Goal: Check status: Check status

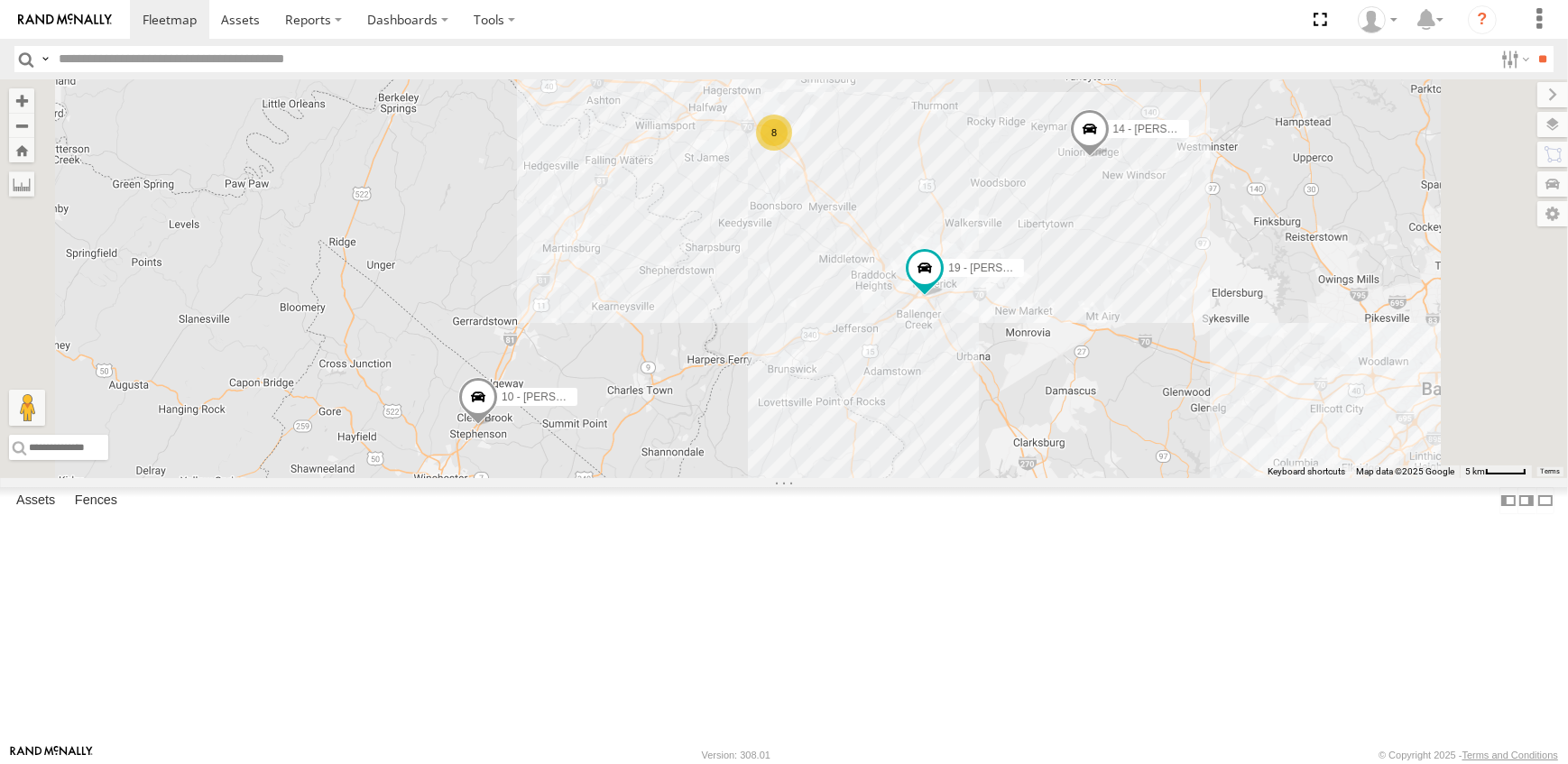
click at [0, 0] on span at bounding box center [0, 0] width 0 height 0
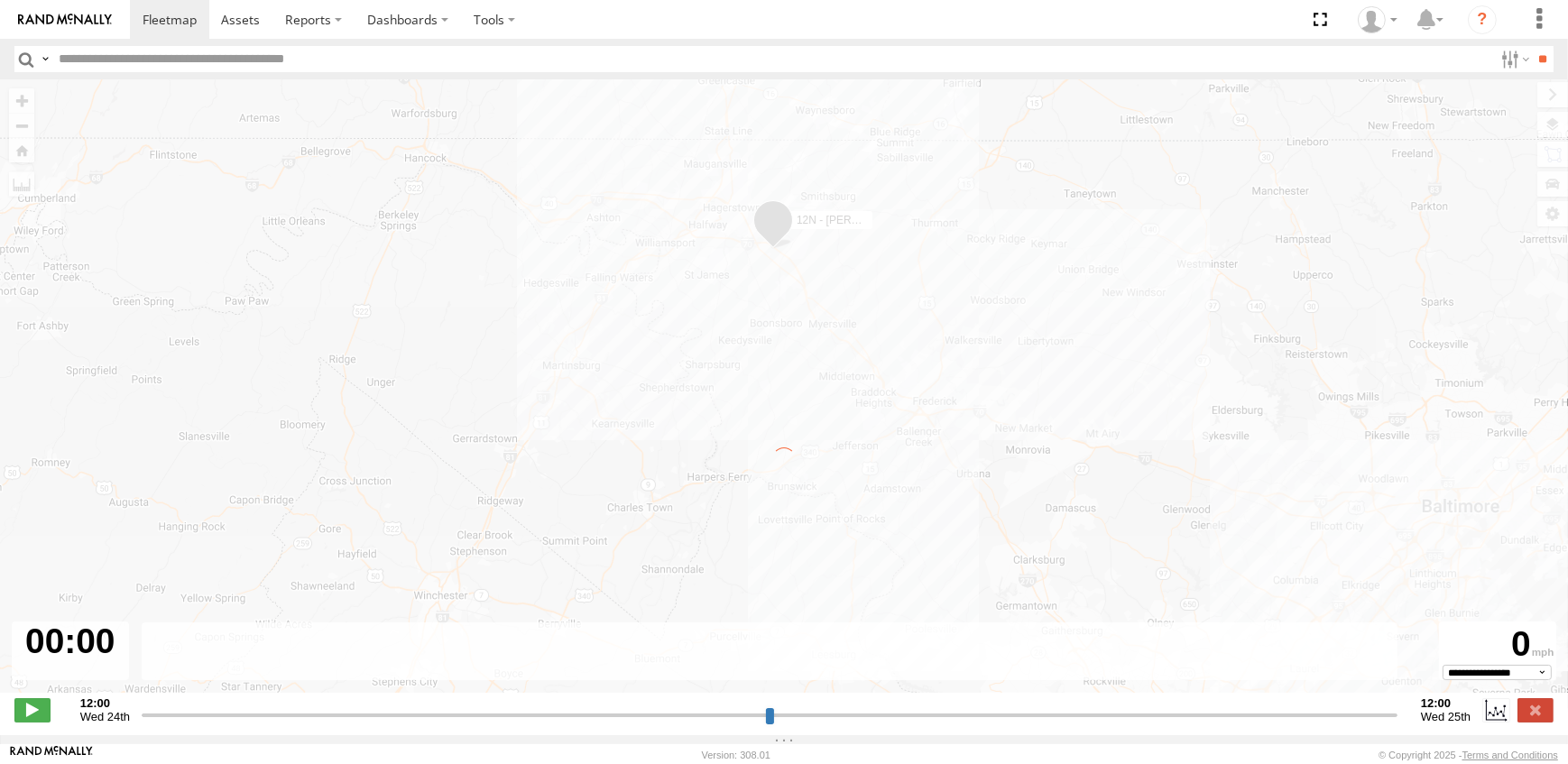
type input "**********"
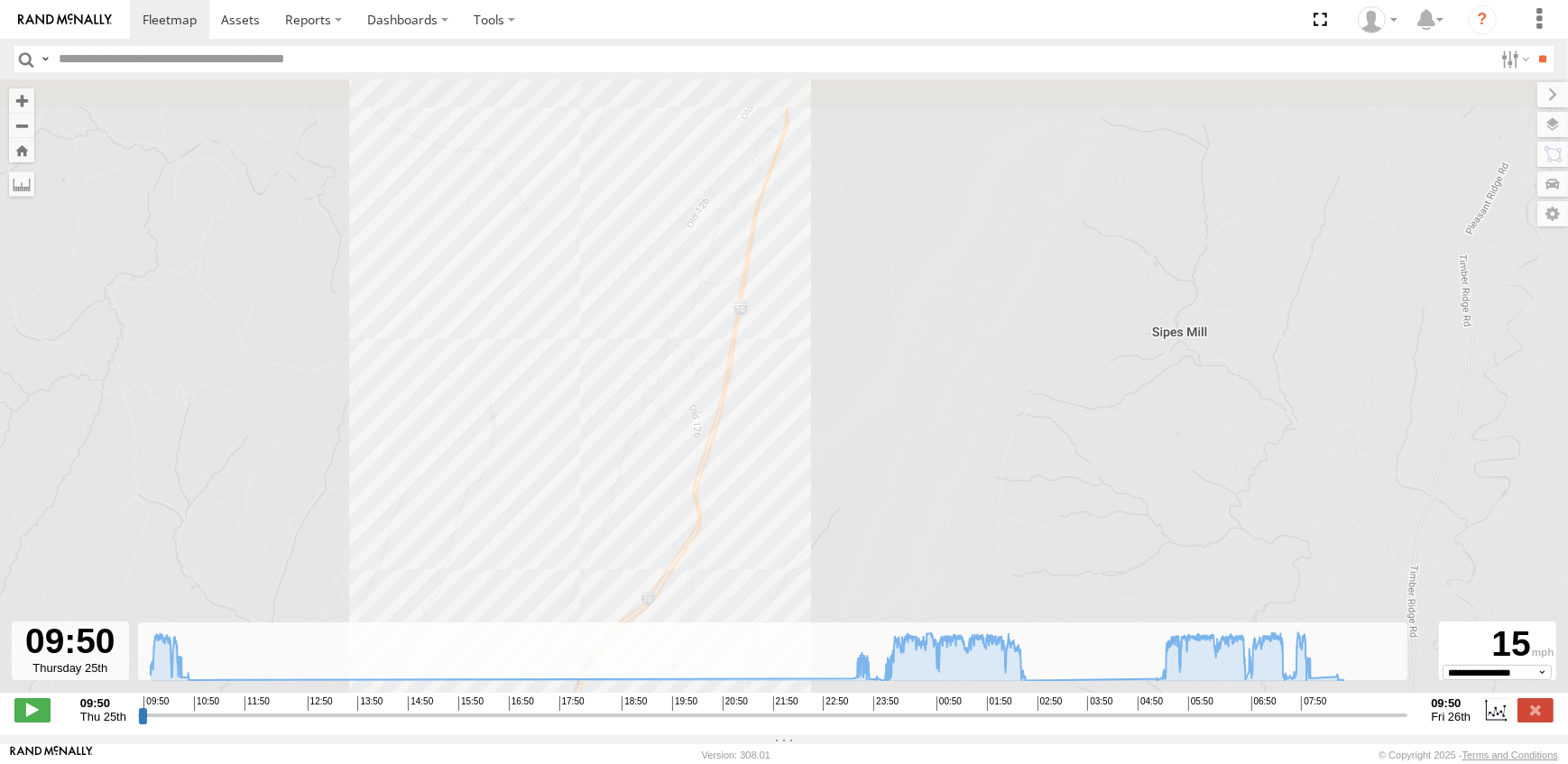
drag, startPoint x: 804, startPoint y: 227, endPoint x: 839, endPoint y: 477, distance: 252.4
click at [839, 477] on div "12N - KAREN WESTSTAR 23:28 Thu 00:48 Fri 02:42 Fri 04:39 Fri 05:05 Fri 05:11 Fr…" at bounding box center [784, 395] width 1568 height 632
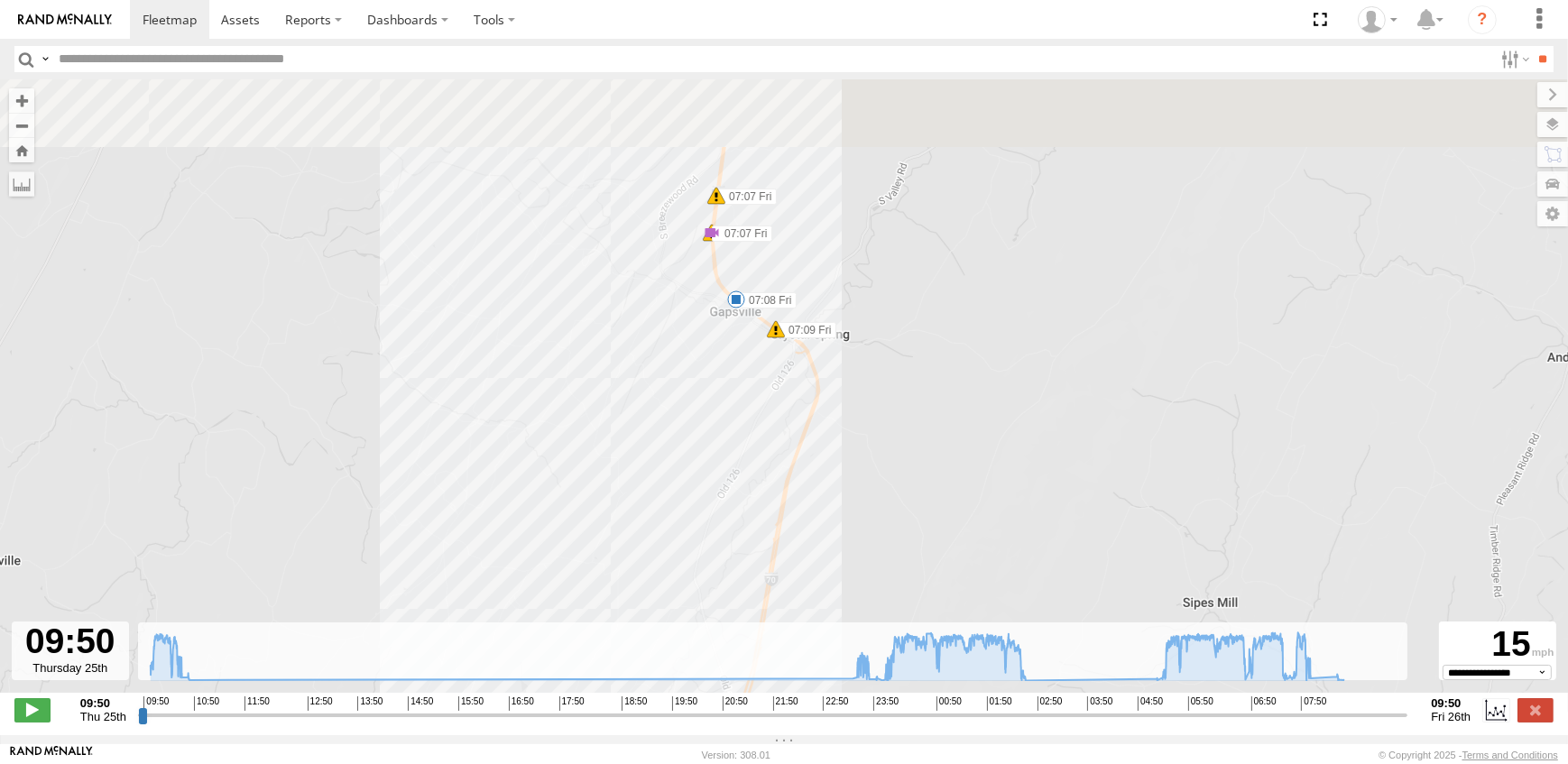
drag, startPoint x: 801, startPoint y: 270, endPoint x: 837, endPoint y: 460, distance: 193.4
click at [837, 460] on div "12N - KAREN WESTSTAR 23:28 Thu 00:48 Fri 02:42 Fri 04:39 Fri 05:05 Fri 05:11 Fr…" at bounding box center [784, 395] width 1568 height 632
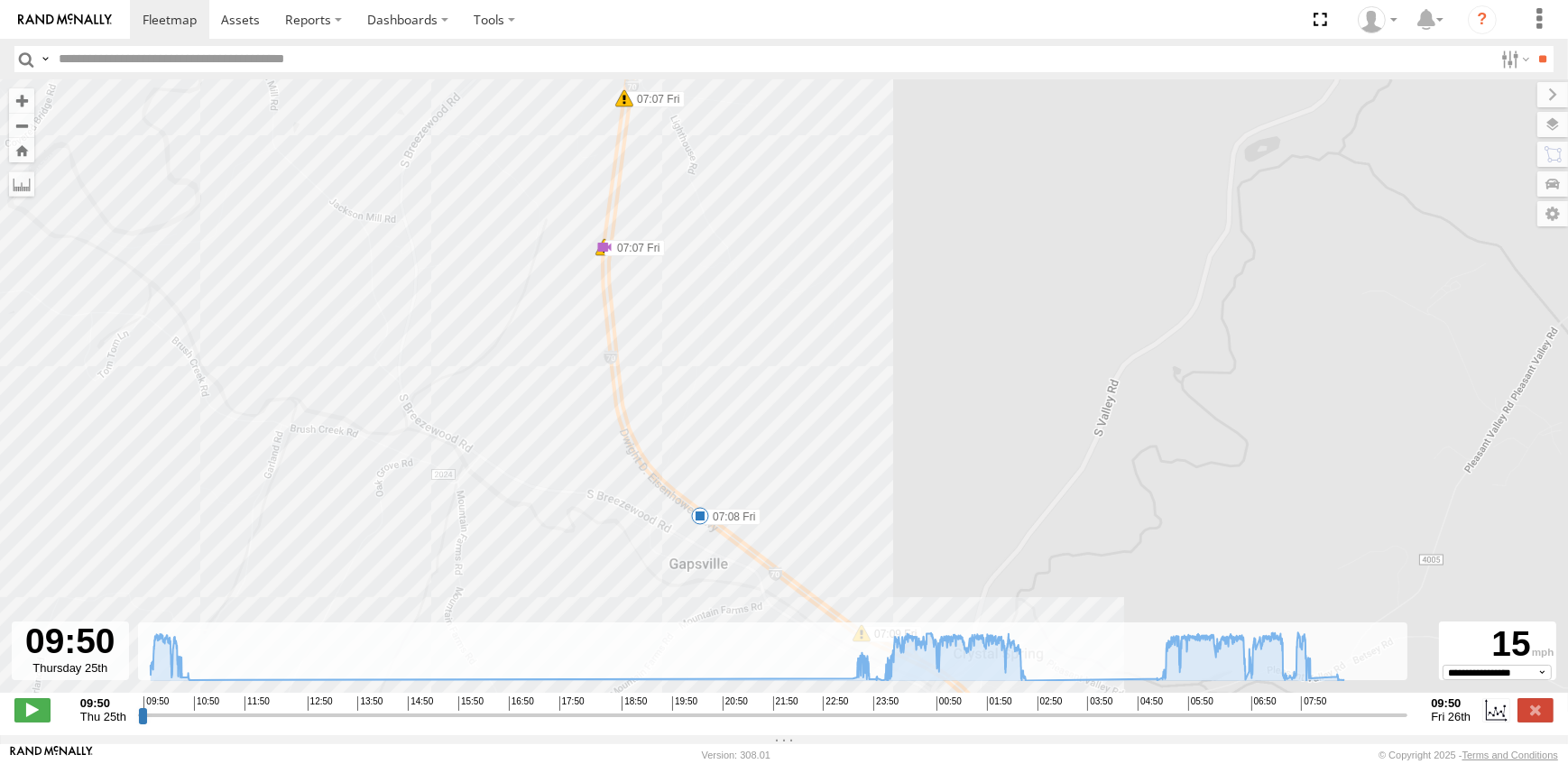
click at [603, 250] on span at bounding box center [604, 247] width 18 height 18
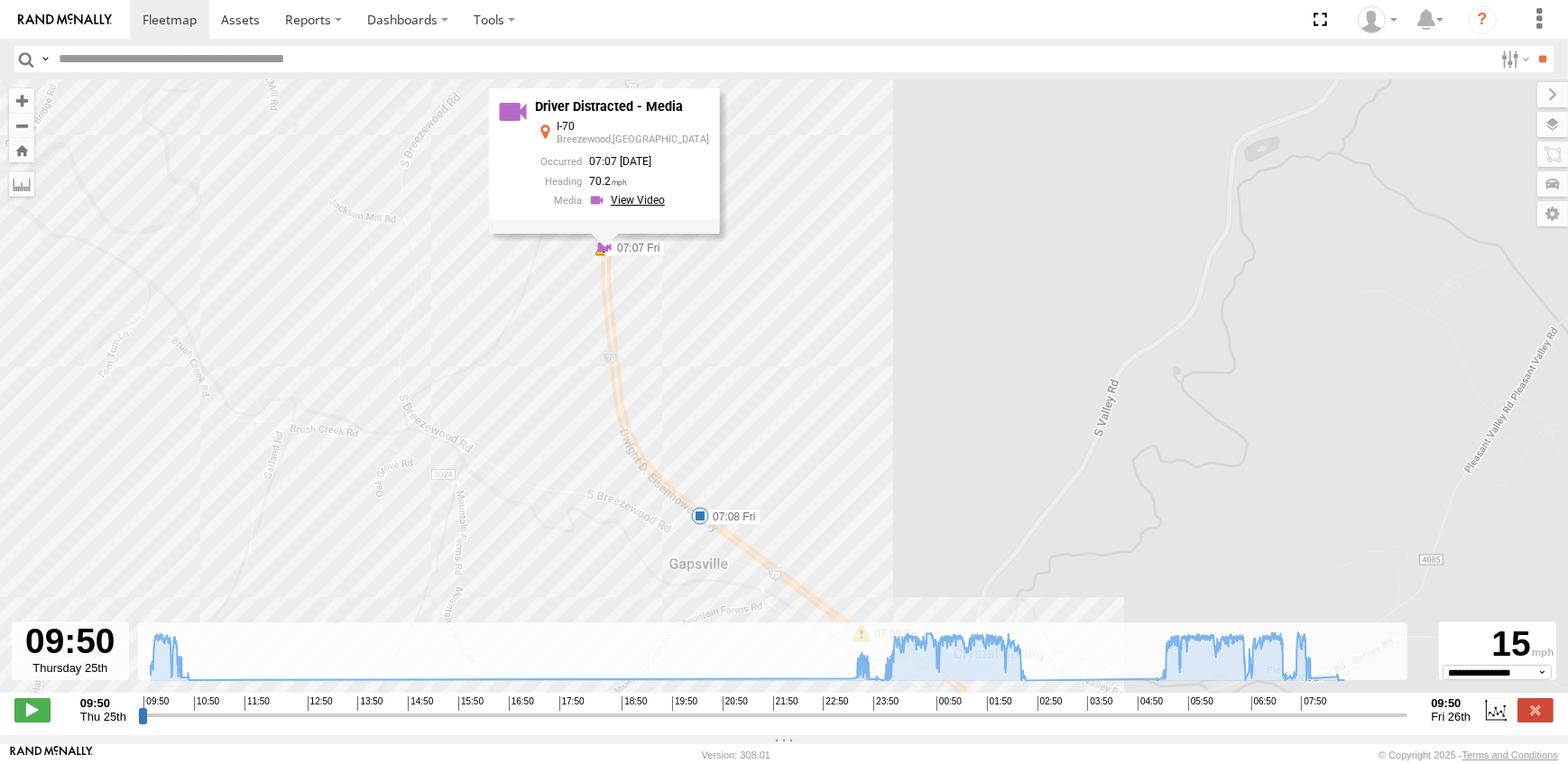
click at [657, 202] on link at bounding box center [629, 200] width 81 height 17
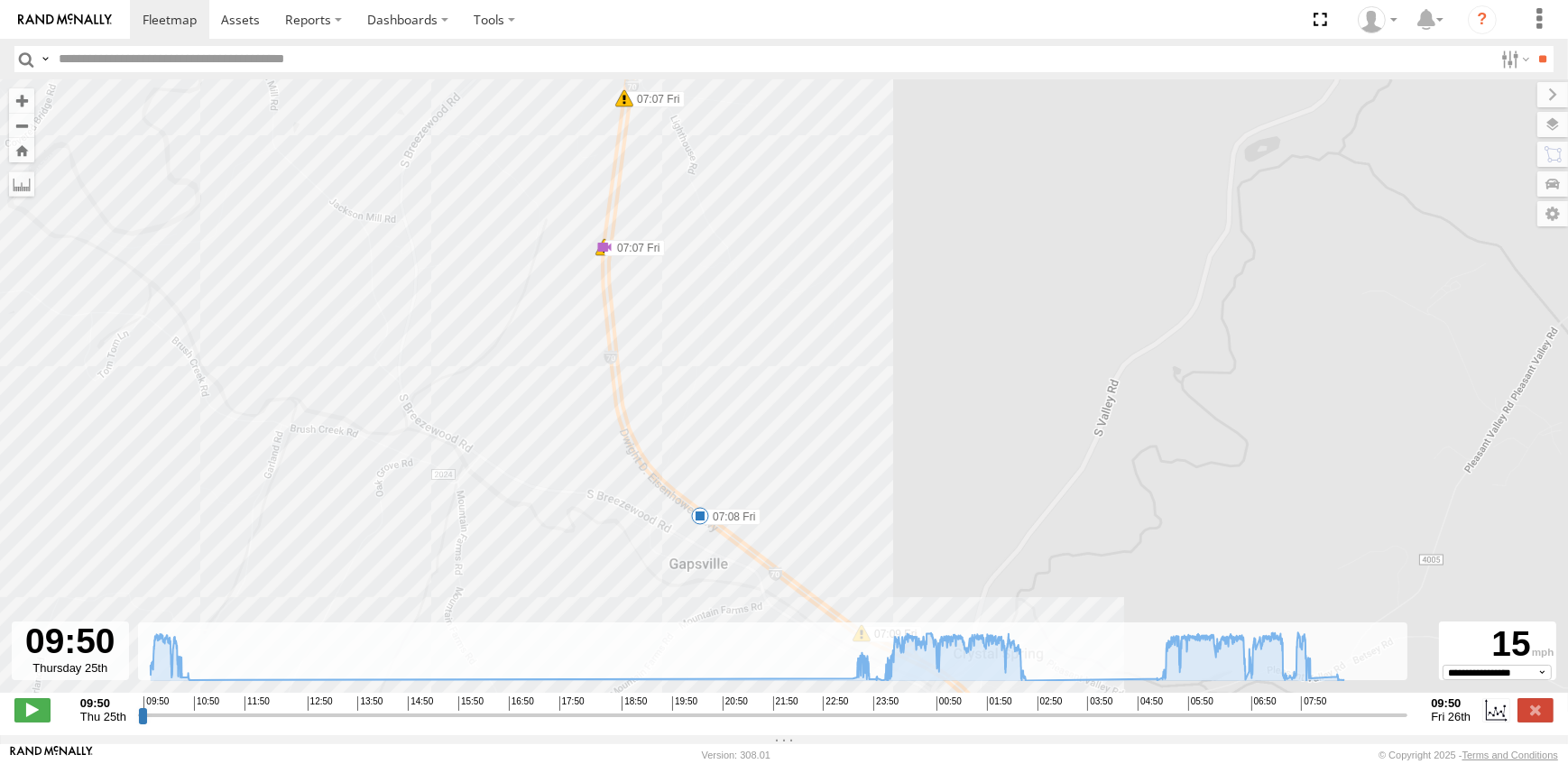
click at [626, 101] on span at bounding box center [623, 98] width 18 height 18
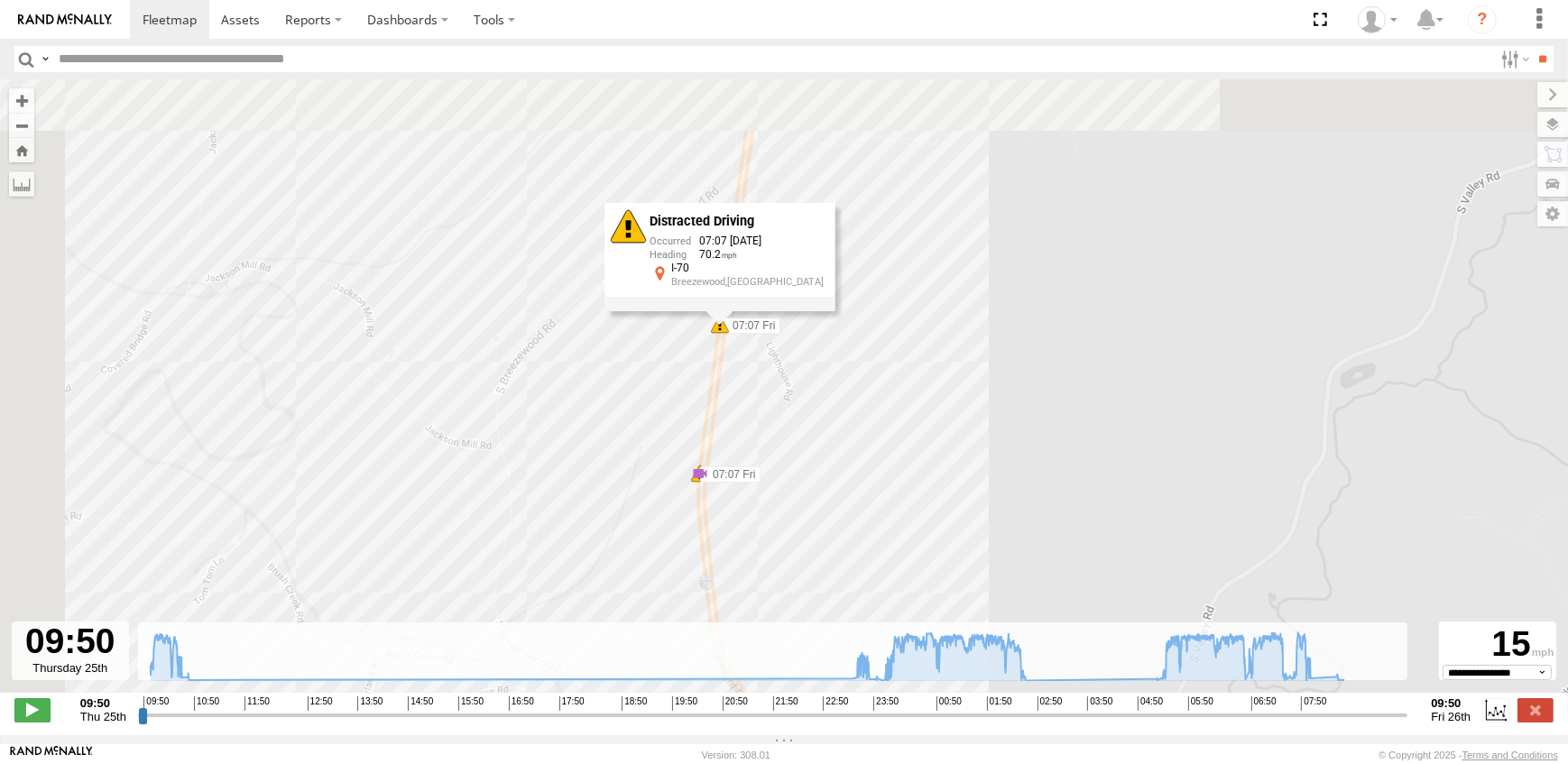
drag, startPoint x: 839, startPoint y: 353, endPoint x: 881, endPoint y: 552, distance: 203.4
click at [881, 552] on div "12N - KAREN WESTSTAR 23:28 Thu 00:48 Fri 02:42 Fri 04:39 Fri 05:05 Fri 05:11 Fr…" at bounding box center [784, 395] width 1568 height 632
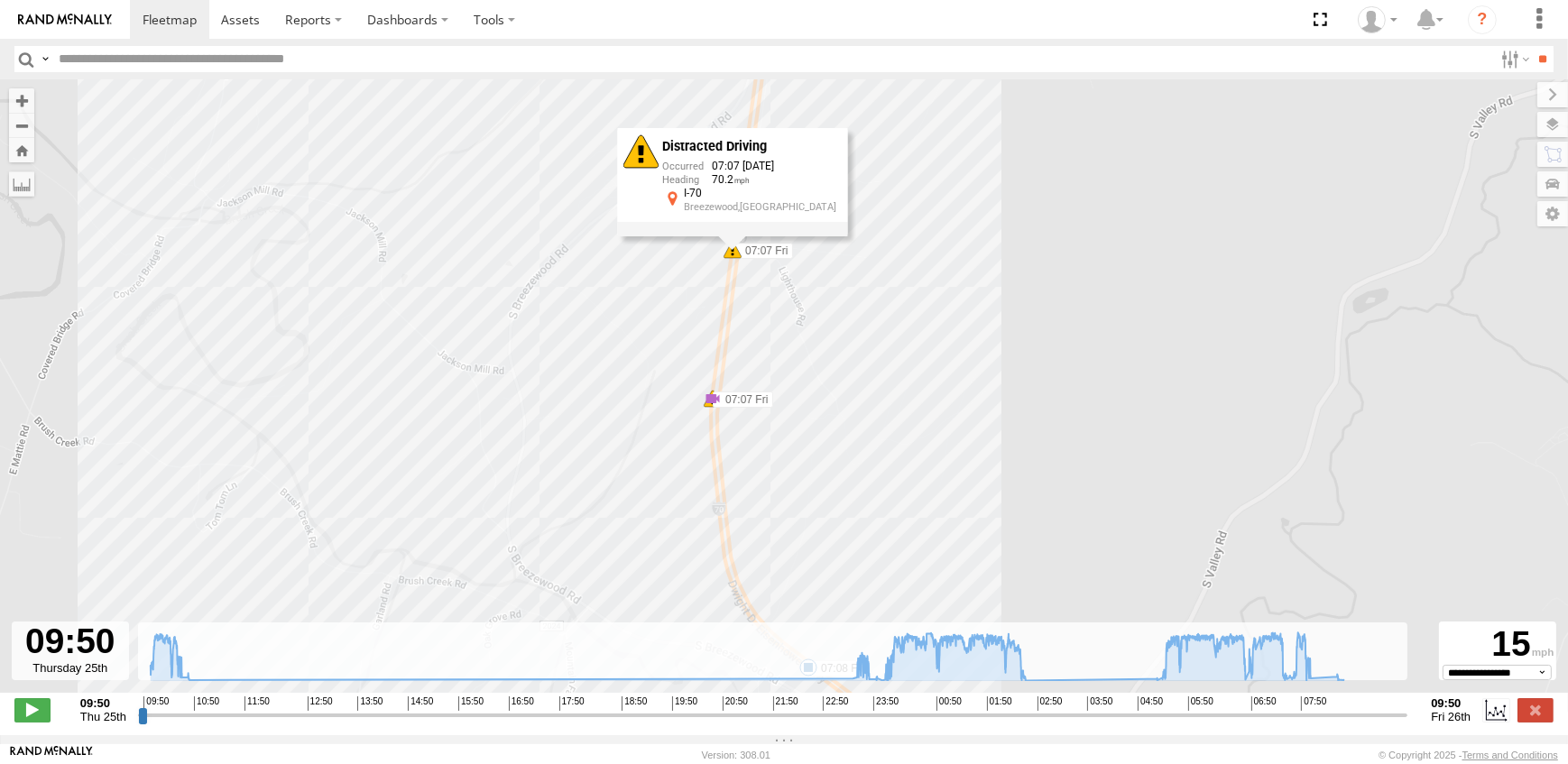
drag, startPoint x: 855, startPoint y: 562, endPoint x: 859, endPoint y: 270, distance: 292.0
click at [859, 270] on div "12N - KAREN WESTSTAR 23:28 Thu 00:48 Fri 02:42 Fri 04:39 Fri 05:05 Fri 05:11 Fr…" at bounding box center [784, 395] width 1568 height 632
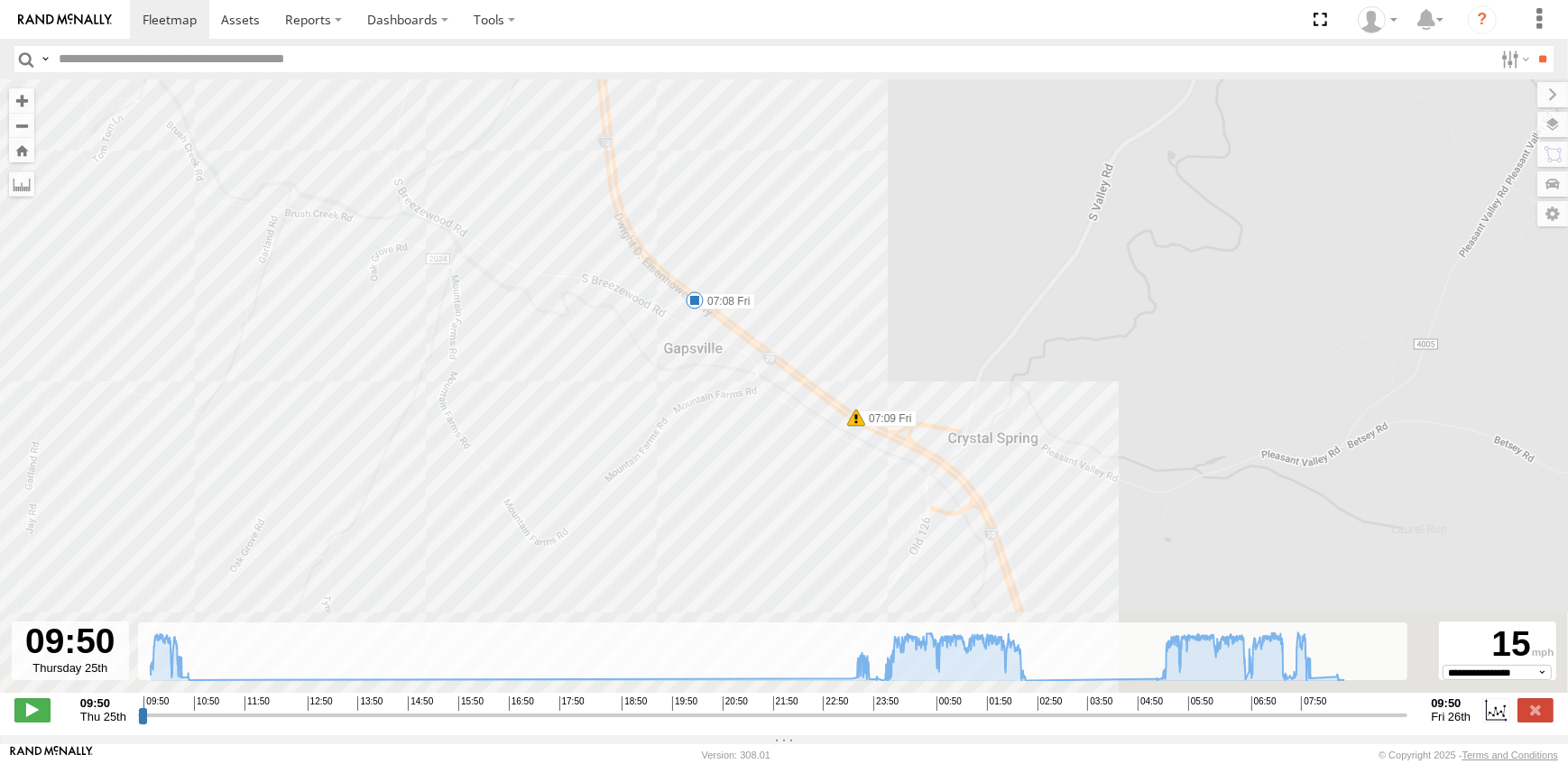
drag, startPoint x: 946, startPoint y: 517, endPoint x: 778, endPoint y: 257, distance: 309.6
click at [781, 259] on div "12N - KAREN WESTSTAR 23:28 Thu 00:48 Fri 02:42 Fri 04:39 Fri 05:05 Fri 05:11 Fr…" at bounding box center [784, 395] width 1568 height 632
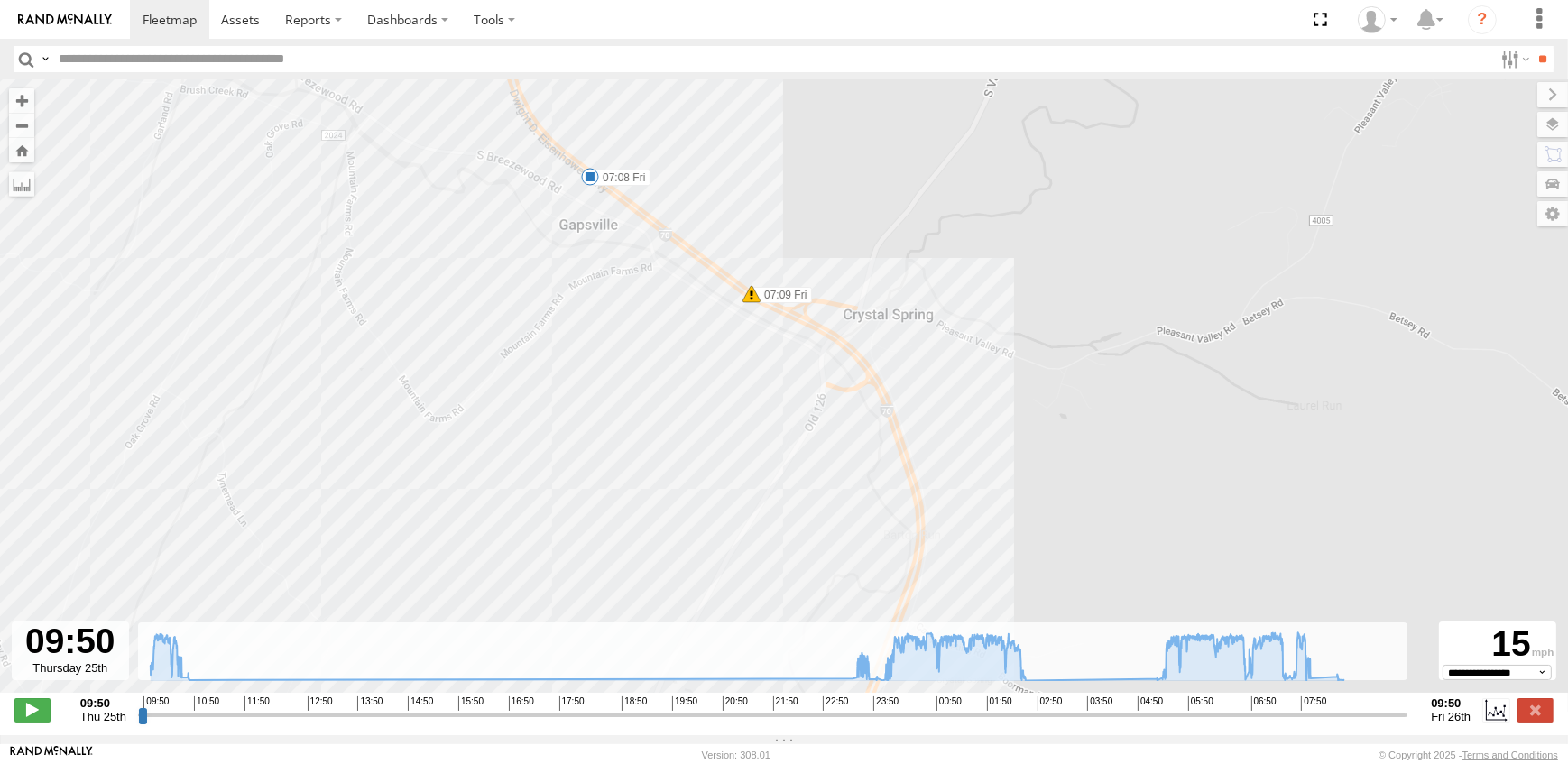
click at [749, 299] on span at bounding box center [751, 294] width 18 height 18
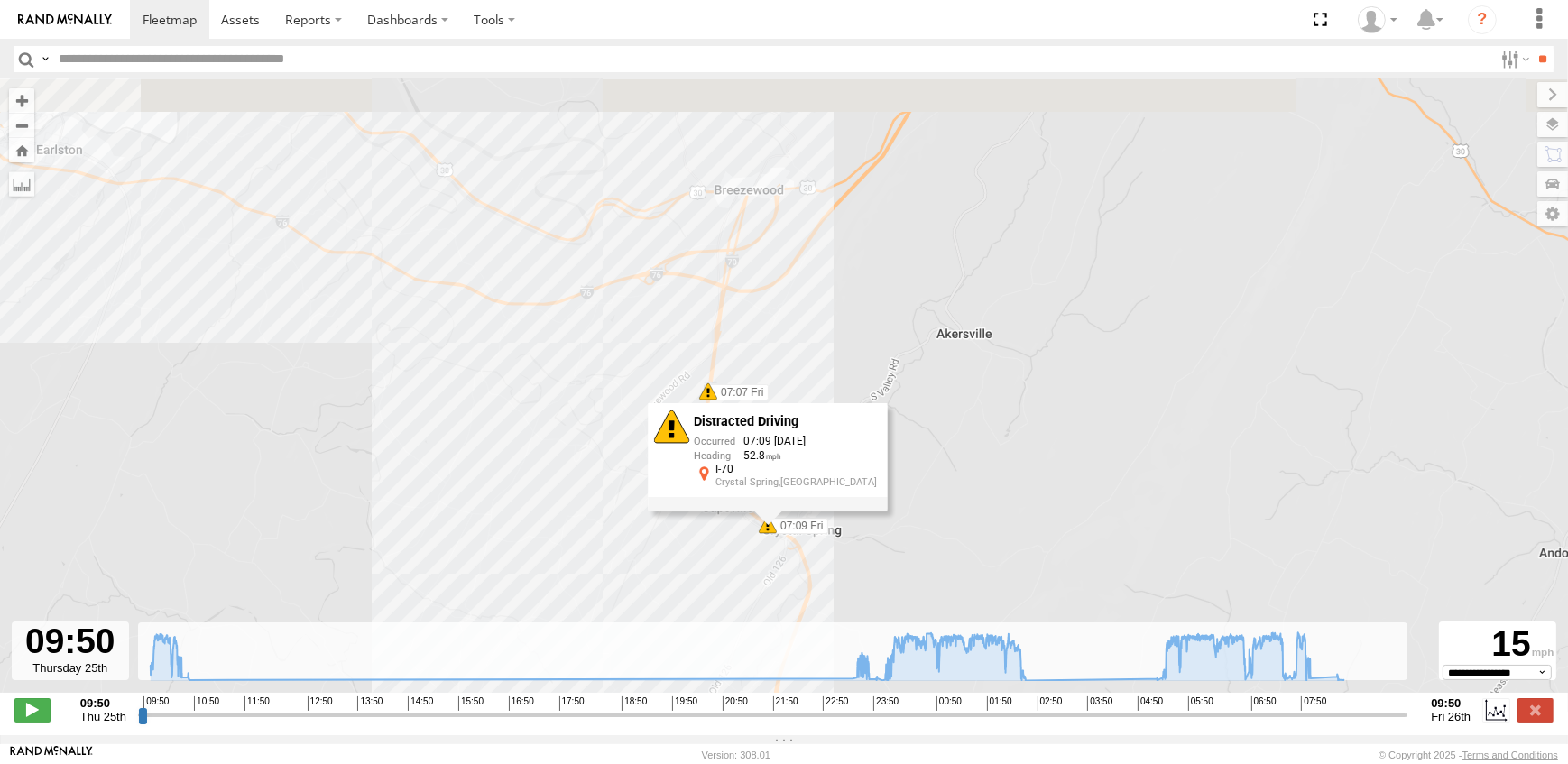
drag, startPoint x: 1166, startPoint y: 225, endPoint x: 1032, endPoint y: 488, distance: 295.2
click at [1032, 488] on div "12N - KAREN WESTSTAR 23:28 Thu 00:48 Fri 02:42 Fri 04:39 Fri 05:05 Fri 05:11 Fr…" at bounding box center [784, 395] width 1568 height 632
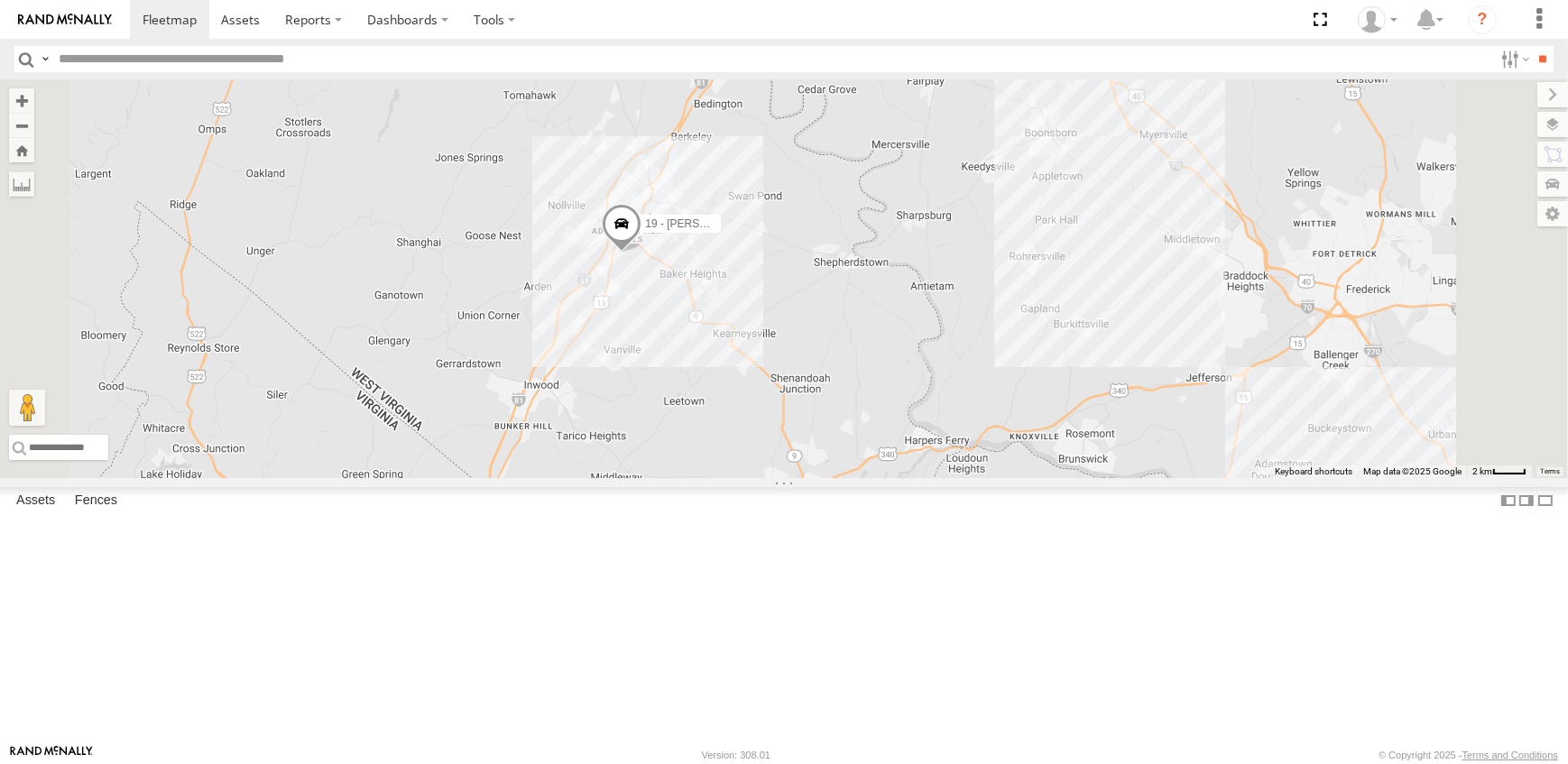
click at [0, 0] on span at bounding box center [0, 0] width 0 height 0
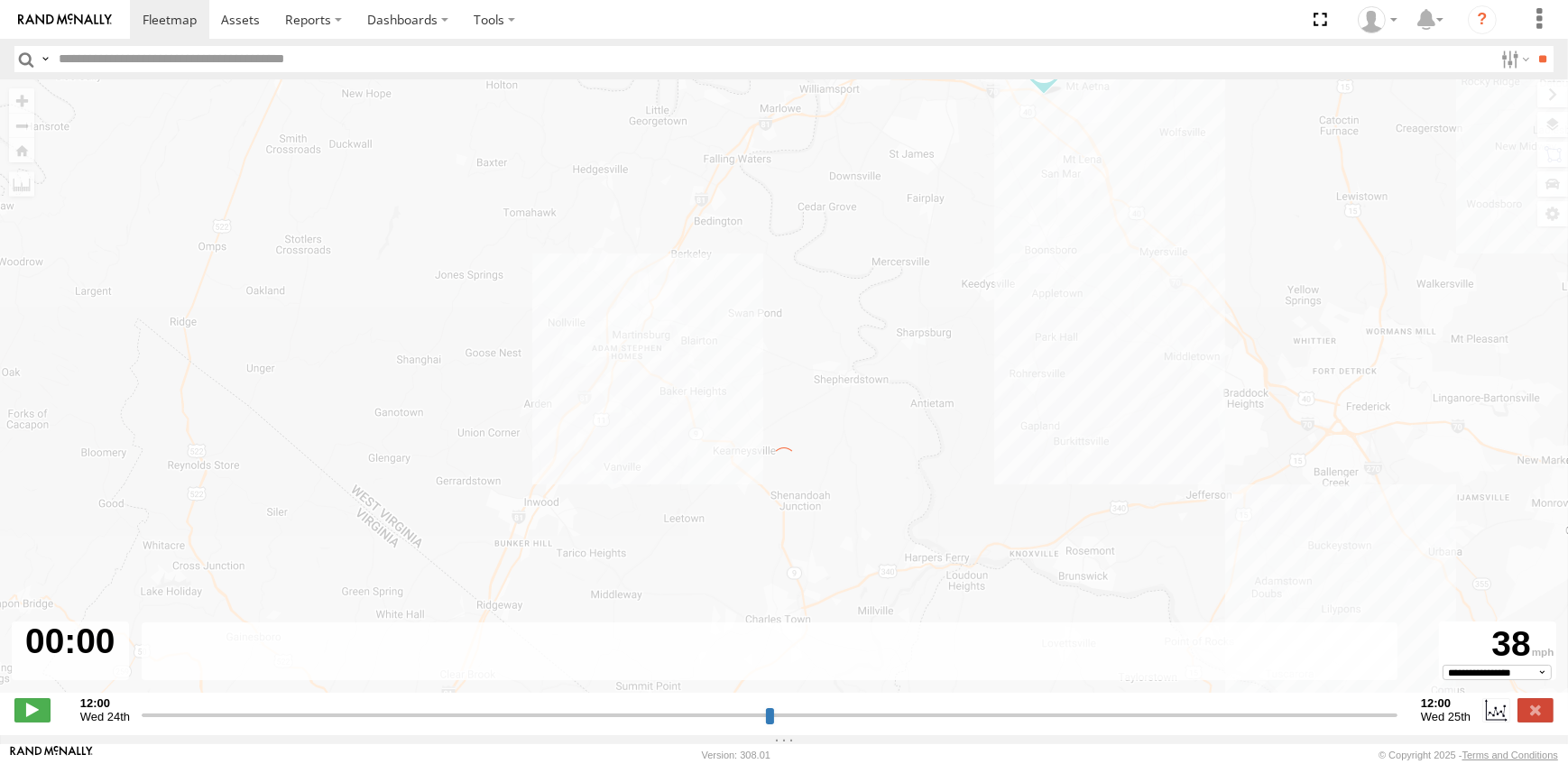
type input "**********"
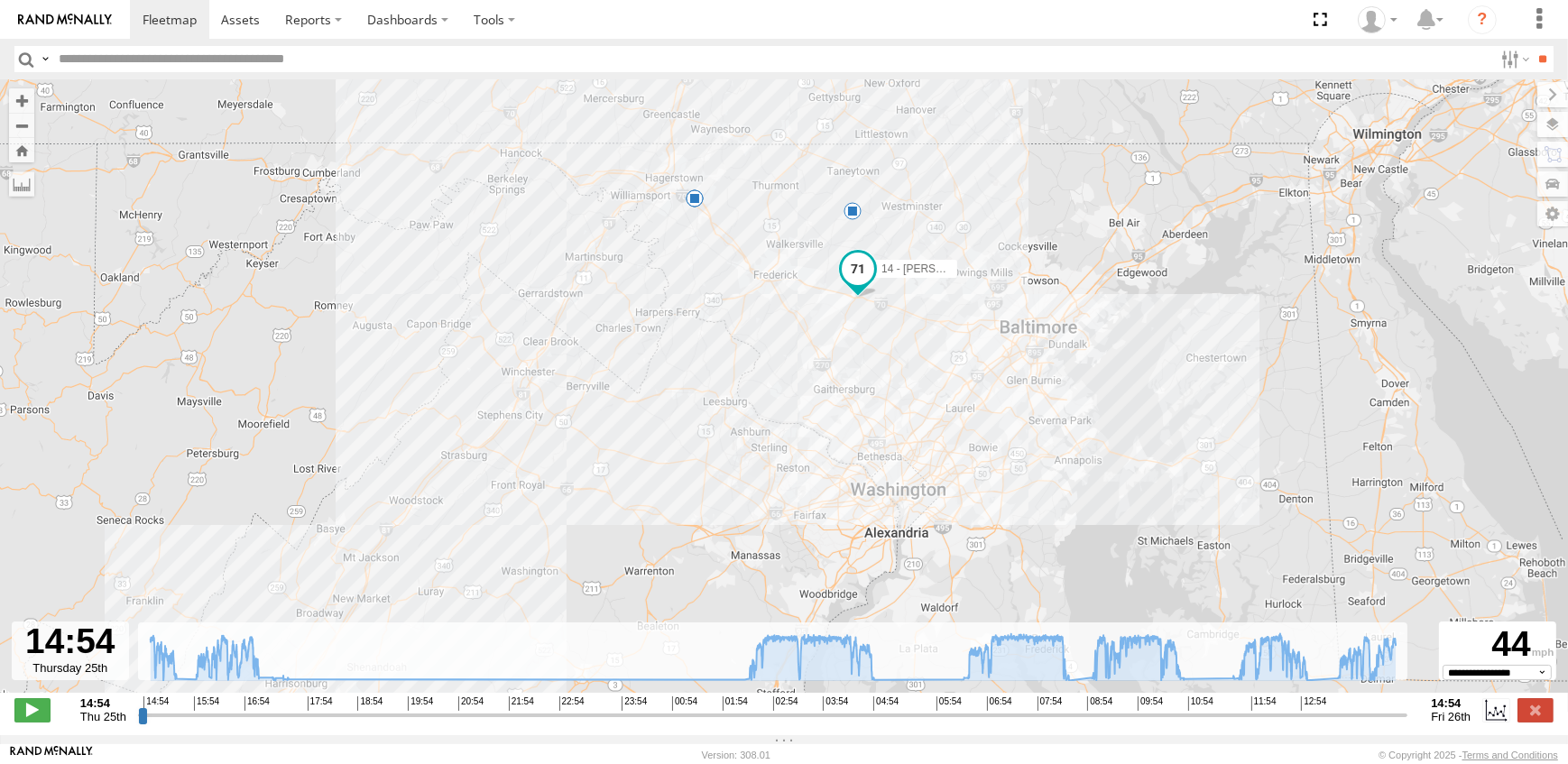
drag, startPoint x: 825, startPoint y: 276, endPoint x: 837, endPoint y: 407, distance: 131.5
click at [837, 407] on div "14 - JERMAINE 15:24 Thu 17:00 Thu 17:19 Thu 17:34 Thu 04:51 Fri" at bounding box center [784, 395] width 1568 height 632
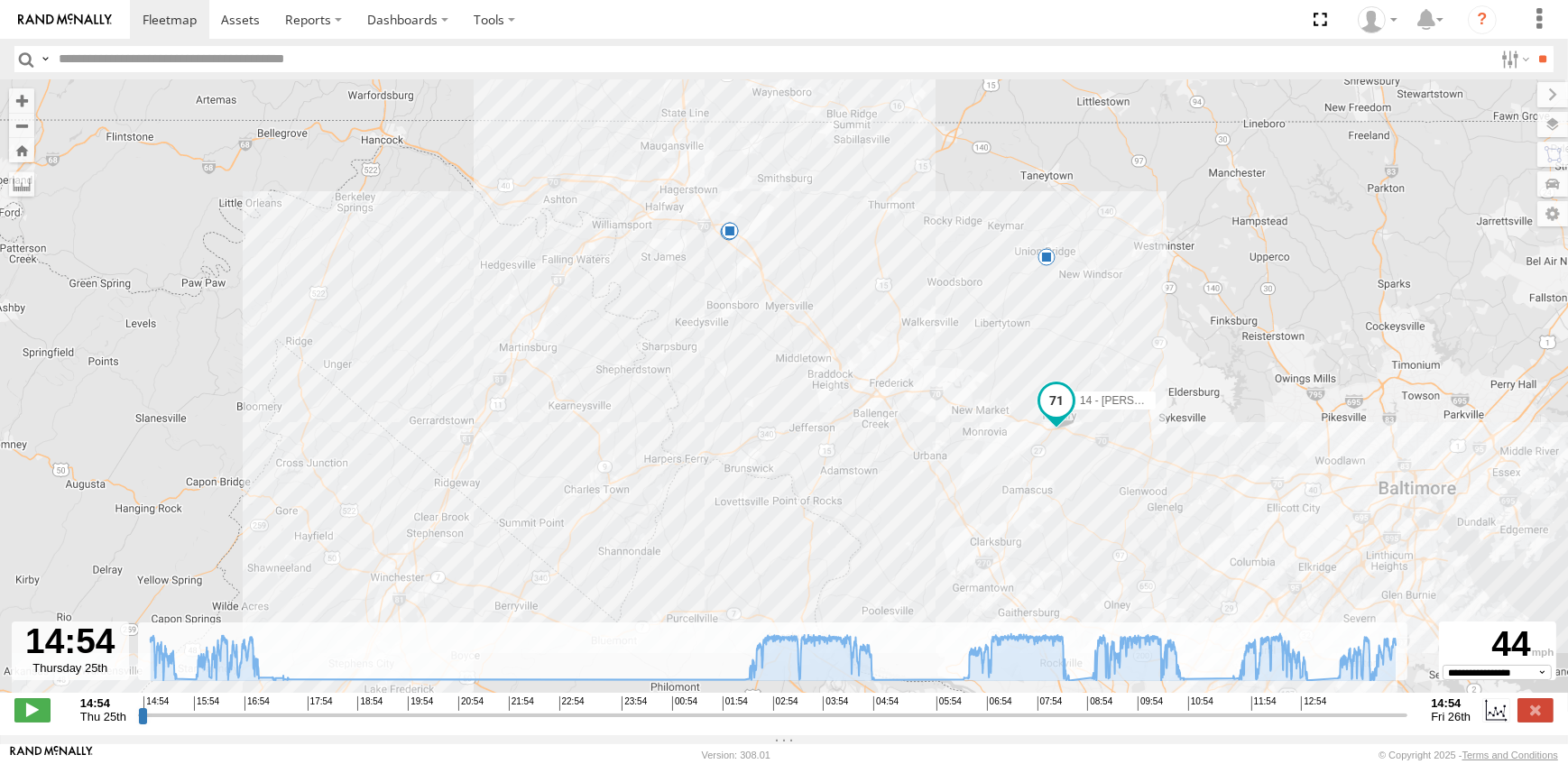
drag, startPoint x: 678, startPoint y: 424, endPoint x: 851, endPoint y: 519, distance: 197.4
click at [851, 519] on div "14 - JERMAINE 15:24 Thu 17:00 Thu 17:19 Thu 17:34 Thu 04:51 Fri" at bounding box center [784, 395] width 1568 height 632
click at [1546, 212] on label at bounding box center [1532, 214] width 72 height 25
click at [1229, 297] on div "14 - JERMAINE 15:24 Thu 17:00 Thu 17:19 Thu 17:34 Thu 04:51 Fri" at bounding box center [784, 395] width 1568 height 632
click at [1507, 91] on label at bounding box center [1537, 94] width 60 height 25
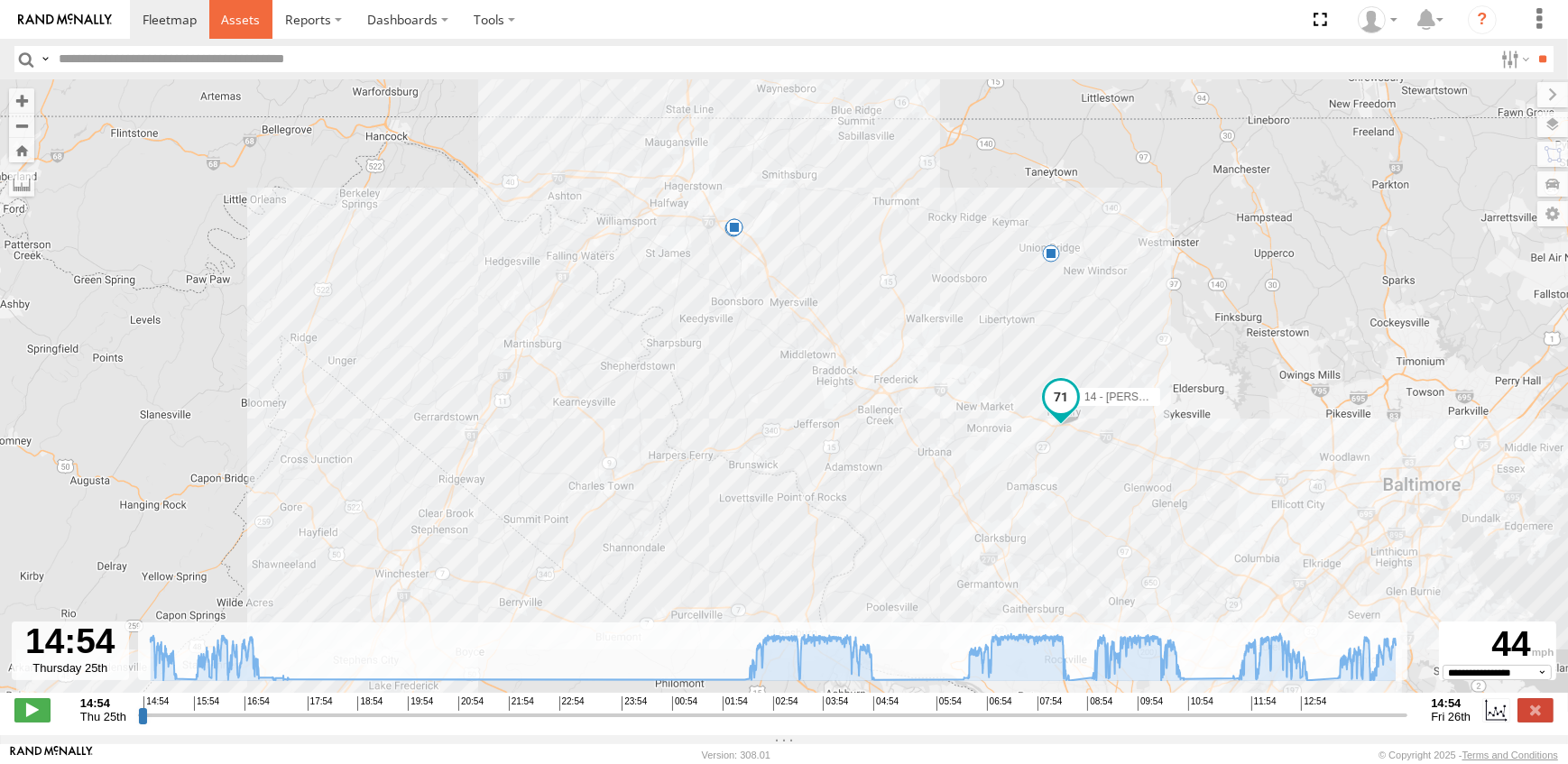
click at [234, 19] on span at bounding box center [240, 19] width 39 height 17
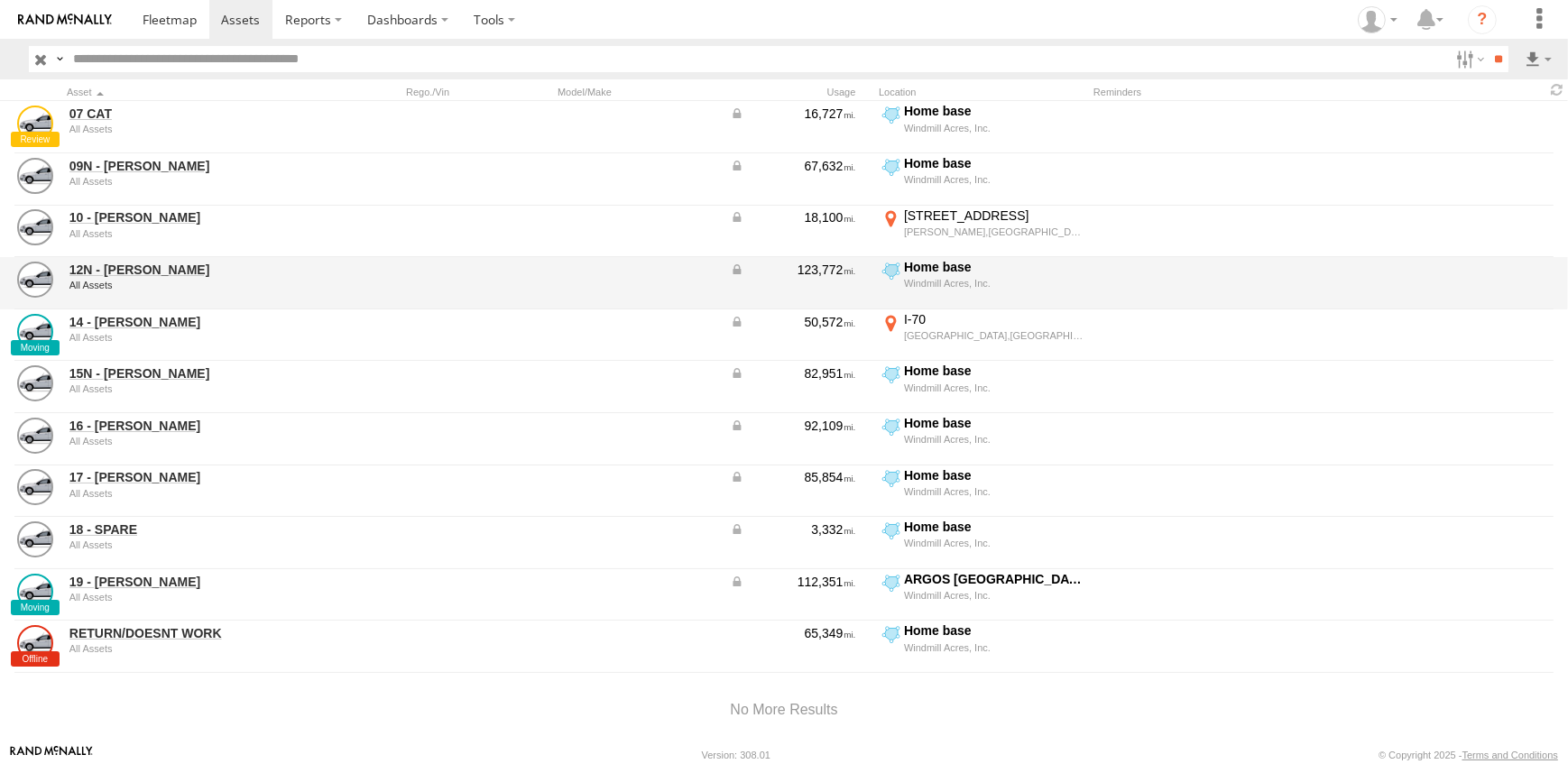
drag, startPoint x: 112, startPoint y: 320, endPoint x: 536, endPoint y: 293, distance: 424.9
click at [536, 292] on div at bounding box center [478, 283] width 144 height 49
